Goal: Task Accomplishment & Management: Use online tool/utility

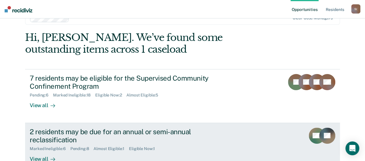
scroll to position [29, 0]
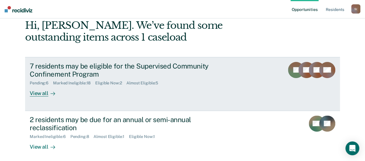
click at [40, 96] on div "View all" at bounding box center [46, 91] width 32 height 11
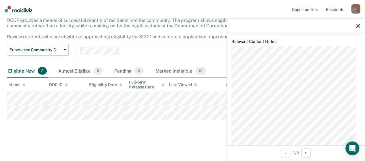
scroll to position [252, 0]
click at [119, 141] on main "Supervised Community Confinement Program SCCP provides a means of successful re…" at bounding box center [182, 76] width 365 height 168
click at [357, 27] on icon "button" at bounding box center [358, 26] width 4 height 4
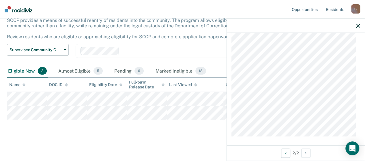
click at [173, 137] on main "Supervised Community Confinement Program SCCP provides a means of successful re…" at bounding box center [182, 76] width 365 height 168
drag, startPoint x: 357, startPoint y: 27, endPoint x: 342, endPoint y: 30, distance: 15.0
click at [357, 27] on icon "button" at bounding box center [358, 26] width 4 height 4
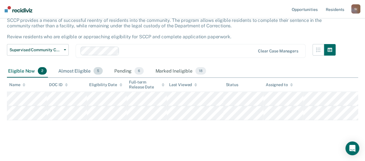
click at [69, 71] on div "Almost Eligible 5" at bounding box center [80, 71] width 47 height 13
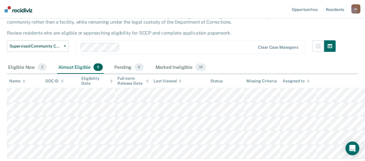
scroll to position [0, 0]
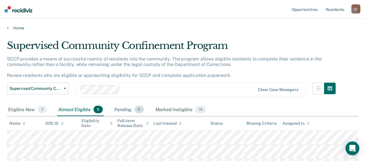
click at [124, 109] on div "Pending 6" at bounding box center [129, 110] width 32 height 13
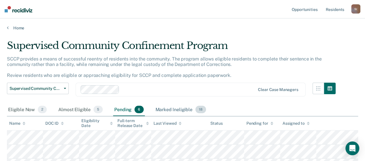
click at [172, 113] on div "Marked Ineligible 18" at bounding box center [180, 110] width 53 height 13
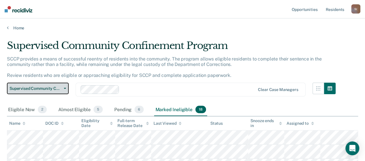
click at [66, 88] on button "Supervised Community Confinement Program" at bounding box center [38, 89] width 62 height 12
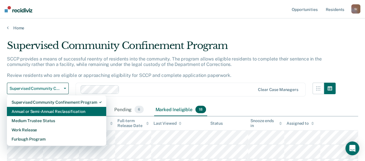
click at [62, 113] on div "Annual or Semi-Annual Reclassification" at bounding box center [57, 111] width 90 height 9
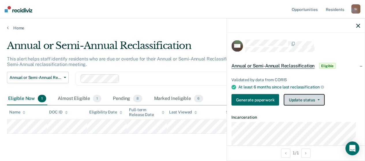
click at [319, 100] on button "Update status" at bounding box center [304, 100] width 41 height 12
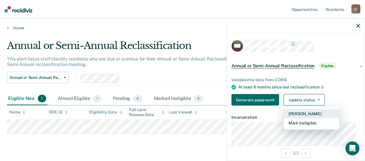
click at [309, 113] on button "[PERSON_NAME]" at bounding box center [312, 113] width 56 height 9
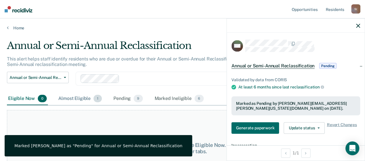
click at [86, 101] on div "Almost Eligible 1" at bounding box center [80, 99] width 46 height 13
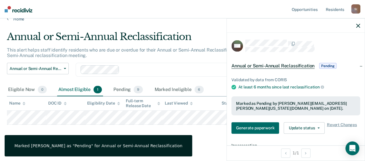
scroll to position [14, 0]
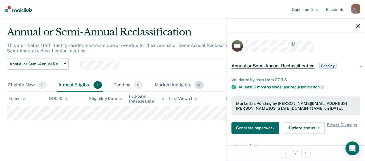
click at [179, 88] on div "Marked Ineligible 6" at bounding box center [179, 85] width 52 height 13
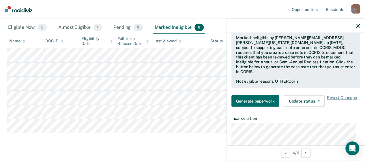
scroll to position [65, 0]
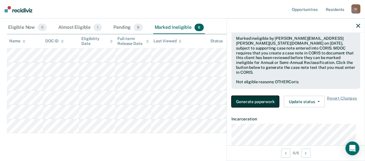
click at [252, 96] on button "Generate paperwork" at bounding box center [255, 102] width 48 height 12
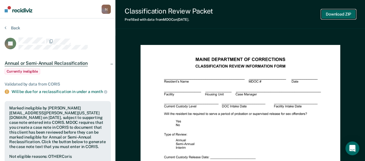
click at [340, 16] on button "Download ZIP" at bounding box center [338, 15] width 35 height 10
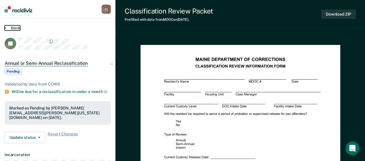
click at [17, 29] on button "Back" at bounding box center [13, 27] width 16 height 5
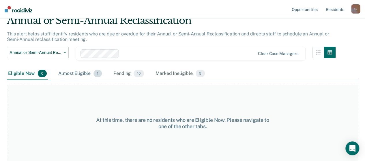
click at [81, 76] on div "Almost Eligible 1" at bounding box center [80, 74] width 46 height 13
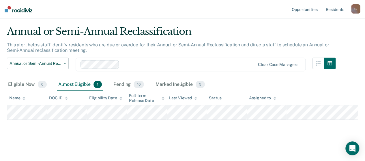
scroll to position [14, 0]
